Goal: Ask a question: Seek information or help from site administrators or community

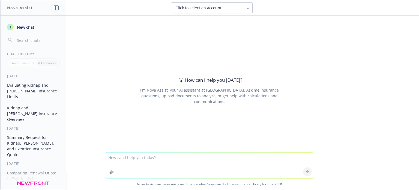
paste textarea "L ip d sitametco adi elitsedd eiusmodte incididun utlabo, etd mag aliqua enimad…"
type textarea "L ip d sitametco adi elitsedd eiusmodte incididun utlabo, etd mag aliqua enimad…"
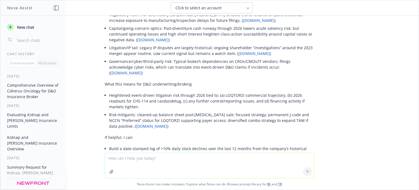
scroll to position [1932, 0]
